Goal: Find contact information: Find contact information

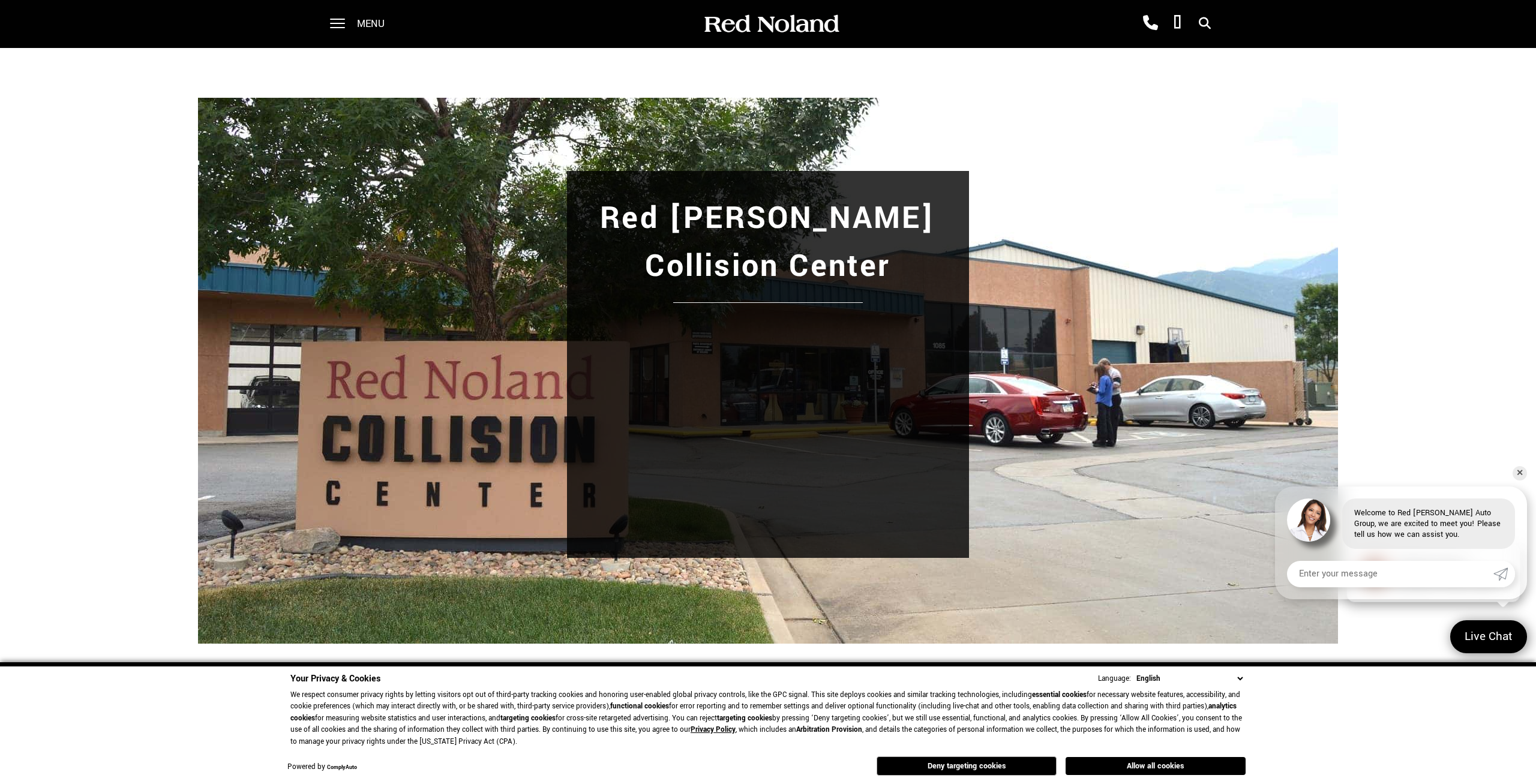
click at [498, 129] on div "Red [PERSON_NAME] Collision Center" at bounding box center [768, 370] width 1536 height 645
click at [1520, 471] on link "✕" at bounding box center [1520, 473] width 15 height 15
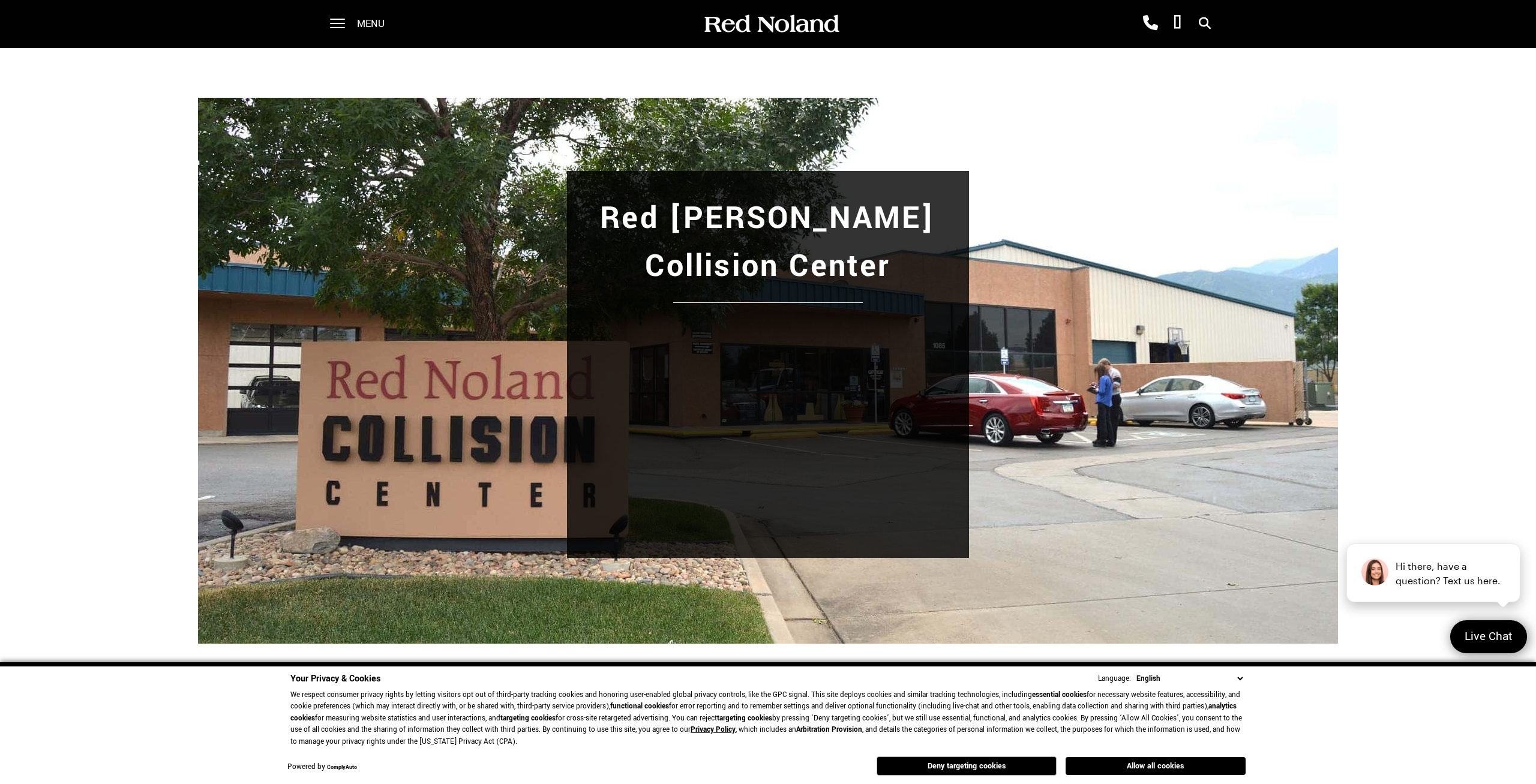
click at [520, 155] on div "Red [PERSON_NAME] Collision Center" at bounding box center [768, 370] width 1536 height 645
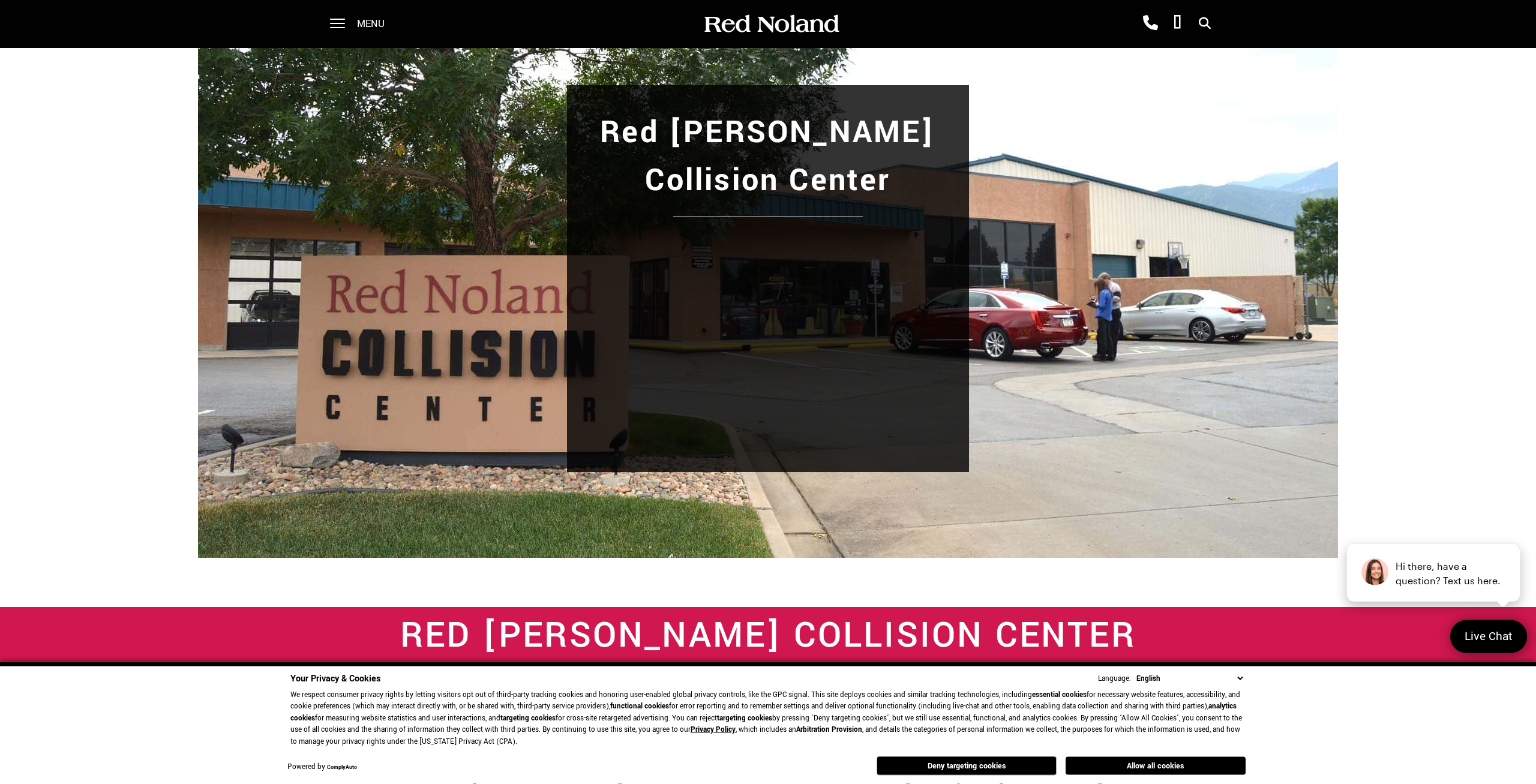
scroll to position [244, 0]
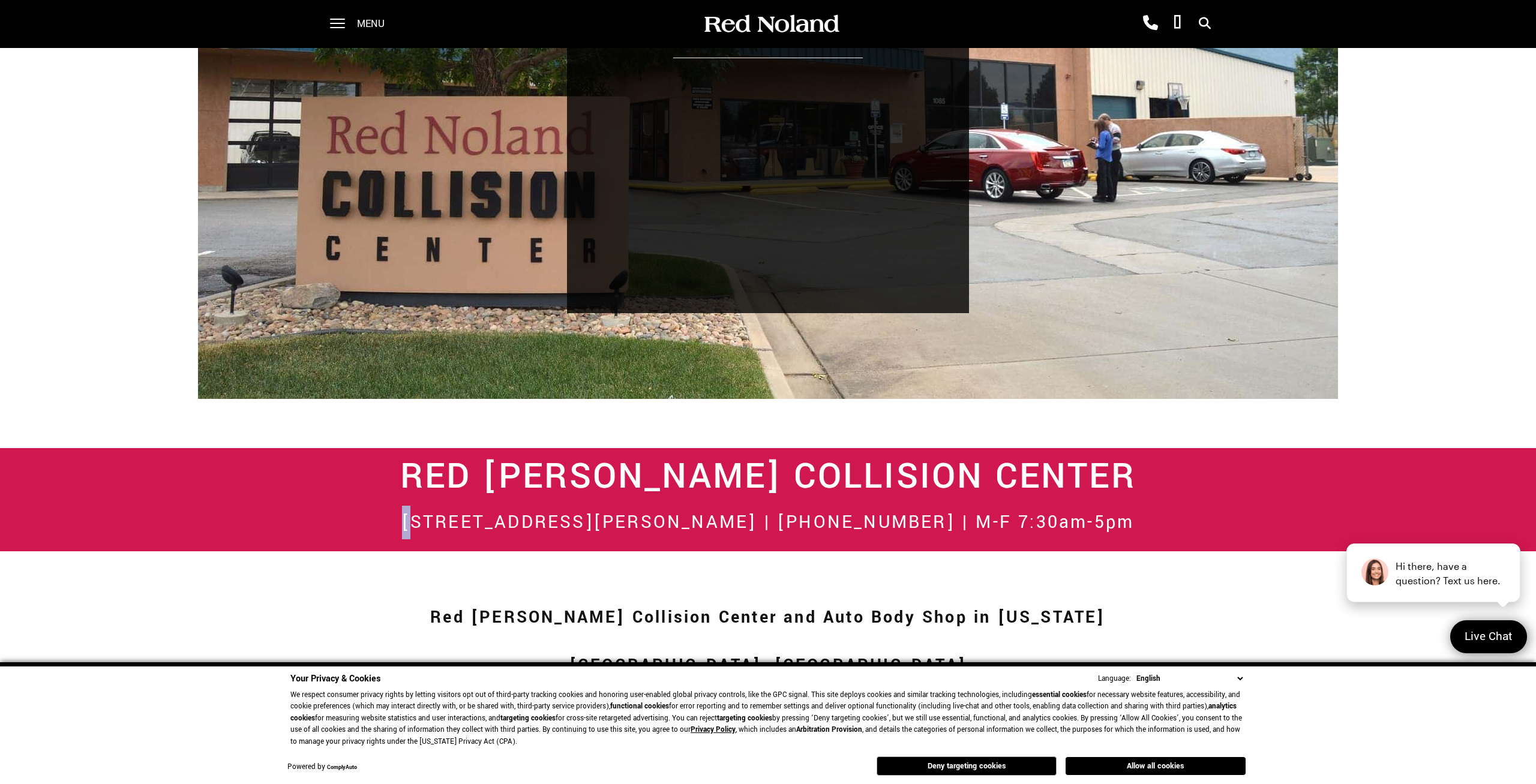
click at [472, 519] on h2 "[STREET_ADDRESS][PERSON_NAME] | [PHONE_NUMBER] | M-F 7:30am-5pm" at bounding box center [768, 522] width 822 height 34
drag, startPoint x: 454, startPoint y: 516, endPoint x: 722, endPoint y: 528, distance: 268.3
click at [721, 528] on h2 "[STREET_ADDRESS][PERSON_NAME] | [PHONE_NUMBER] | M-F 7:30am-5pm" at bounding box center [768, 522] width 822 height 34
copy h2 "[STREET_ADDRESS][PERSON_NAME]"
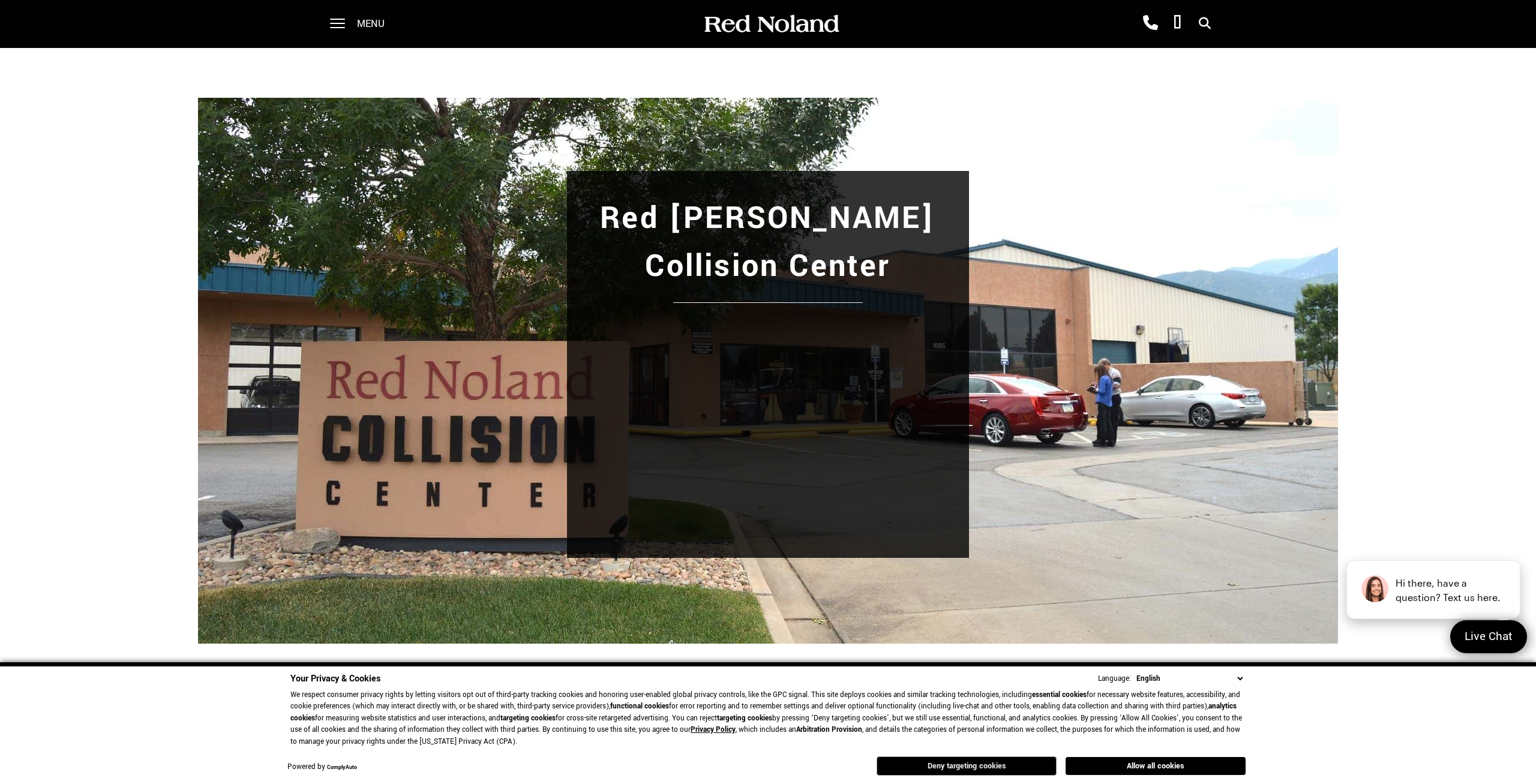
click at [1033, 758] on button "Deny targeting cookies" at bounding box center [967, 766] width 180 height 19
